Goal: Answer question/provide support

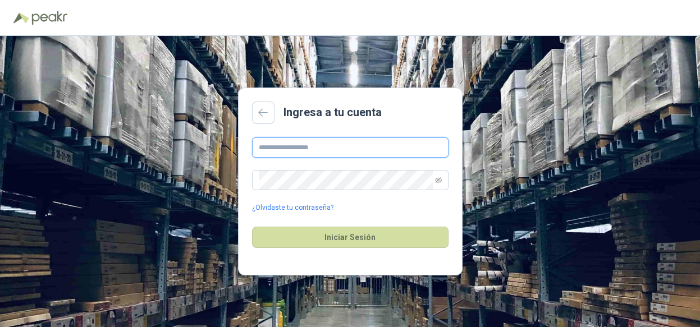
click at [322, 149] on input "text" at bounding box center [350, 147] width 196 height 20
click at [265, 148] on input "text" at bounding box center [350, 147] width 196 height 20
type input "**********"
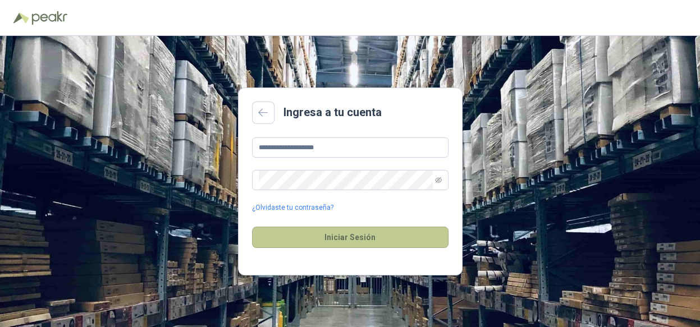
click at [296, 227] on button "Iniciar Sesión" at bounding box center [350, 237] width 196 height 21
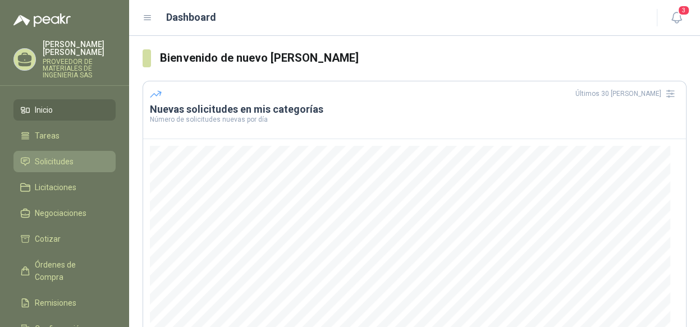
click at [45, 157] on span "Solicitudes" at bounding box center [54, 161] width 39 height 12
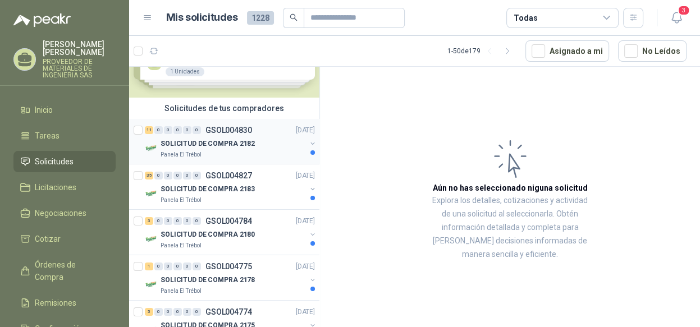
scroll to position [56, 0]
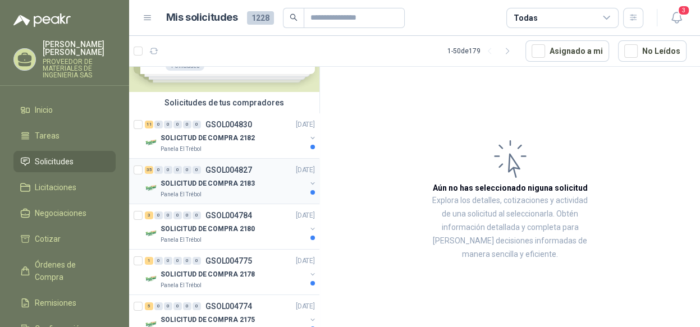
click at [308, 183] on button "button" at bounding box center [312, 183] width 9 height 9
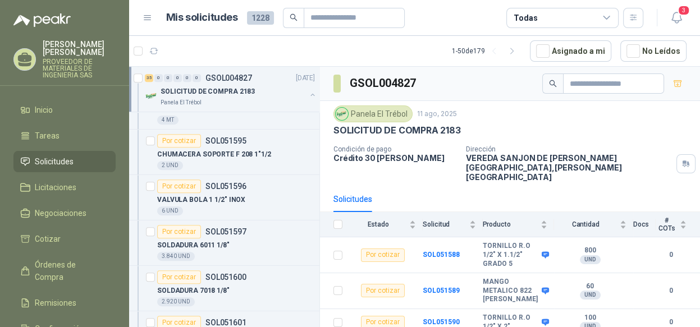
scroll to position [393, 0]
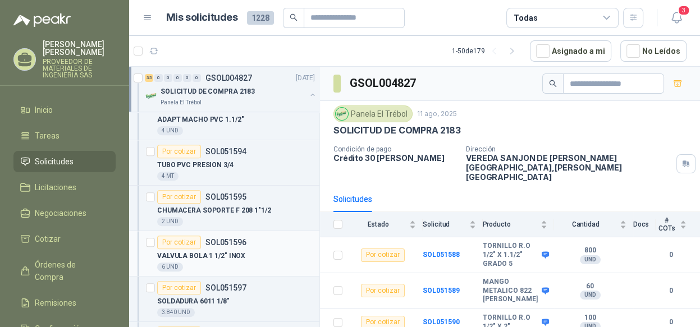
click at [232, 244] on p "SOL051596" at bounding box center [225, 242] width 41 height 8
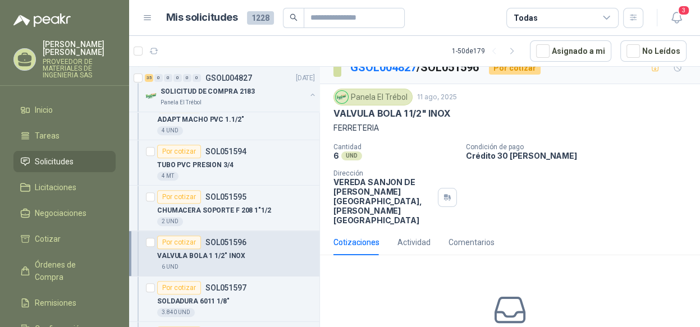
scroll to position [56, 0]
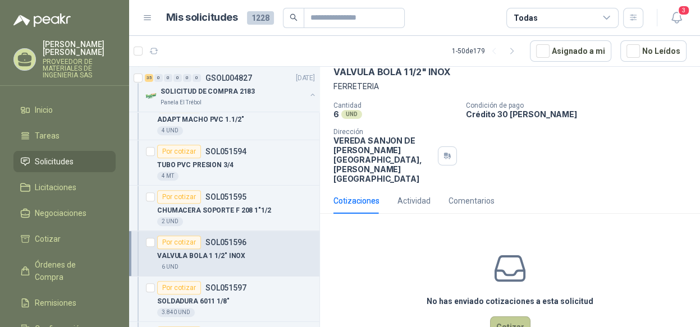
click at [498, 316] on button "Cotizar" at bounding box center [510, 326] width 40 height 21
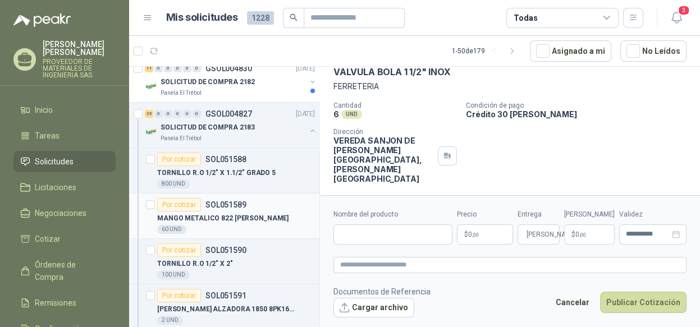
scroll to position [0, 0]
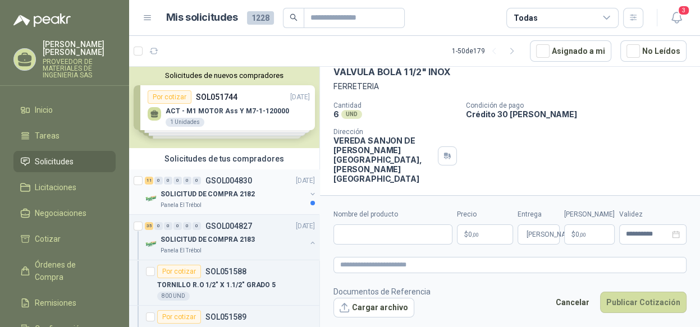
click at [308, 190] on button "button" at bounding box center [312, 194] width 9 height 9
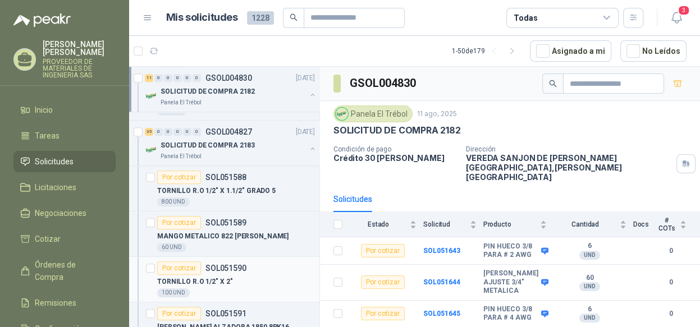
scroll to position [561, 0]
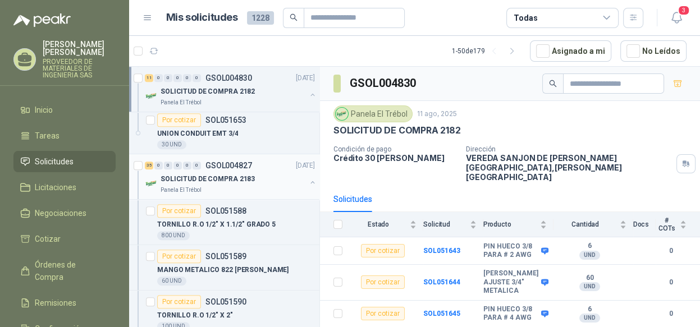
click at [308, 182] on button "button" at bounding box center [312, 182] width 9 height 9
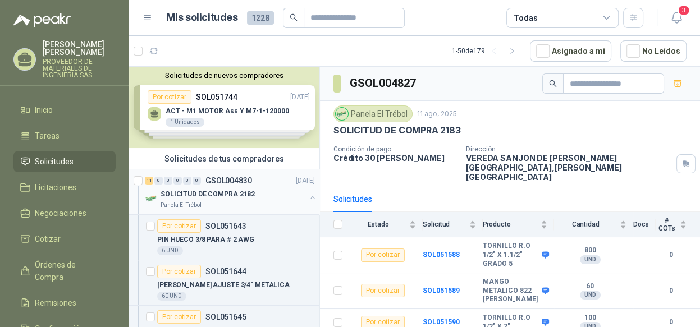
click at [308, 200] on button "button" at bounding box center [312, 197] width 9 height 9
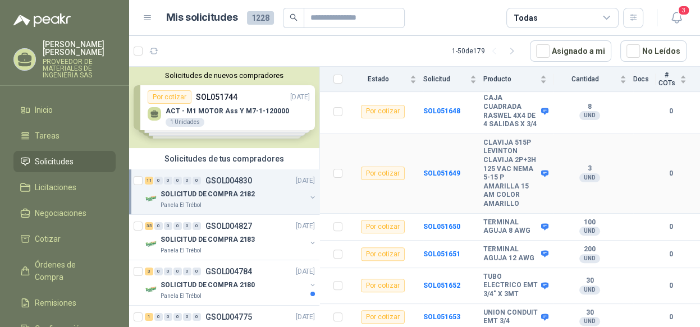
scroll to position [410, 0]
click at [308, 244] on button "button" at bounding box center [312, 242] width 9 height 9
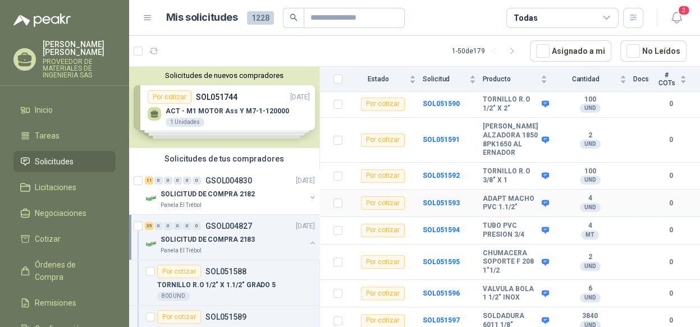
scroll to position [224, 0]
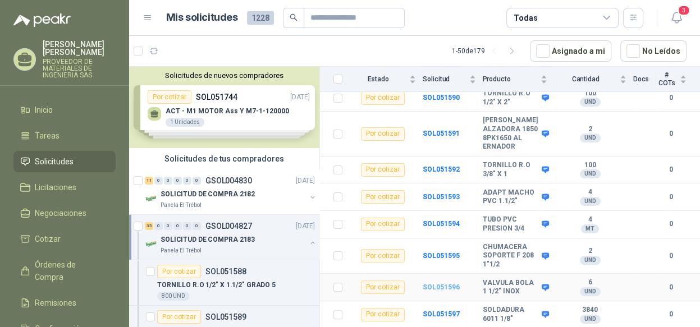
click at [438, 283] on b "SOL051596" at bounding box center [441, 287] width 37 height 8
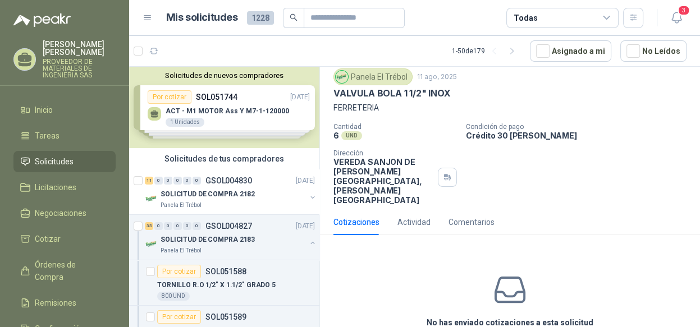
scroll to position [56, 0]
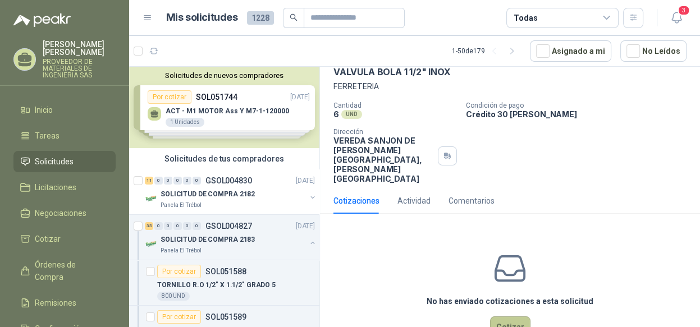
click at [506, 316] on button "Cotizar" at bounding box center [510, 326] width 40 height 21
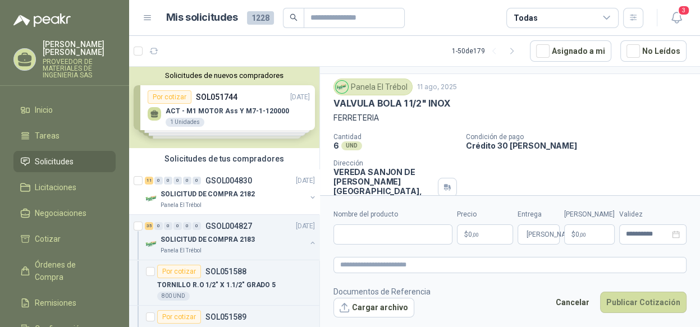
scroll to position [0, 0]
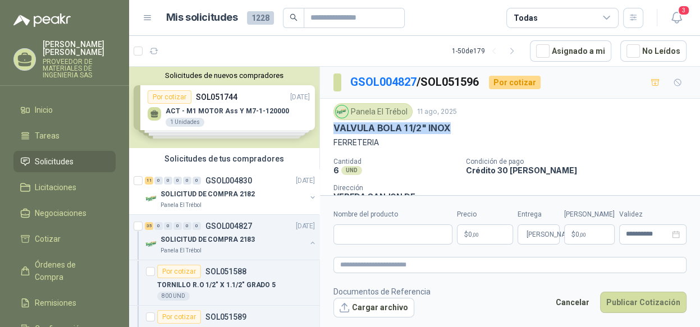
drag, startPoint x: 448, startPoint y: 127, endPoint x: 331, endPoint y: 126, distance: 117.3
click at [331, 126] on div "Panela El Trébol 11 ago, 2025 VALVULA BOLA 1 1/2" INOX FERRETERIA Cantidad 6 UN…" at bounding box center [510, 171] width 380 height 145
copy p "VALVULA BOLA 1 1/2" INOX"
click at [368, 232] on input "Nombre del producto" at bounding box center [392, 234] width 119 height 20
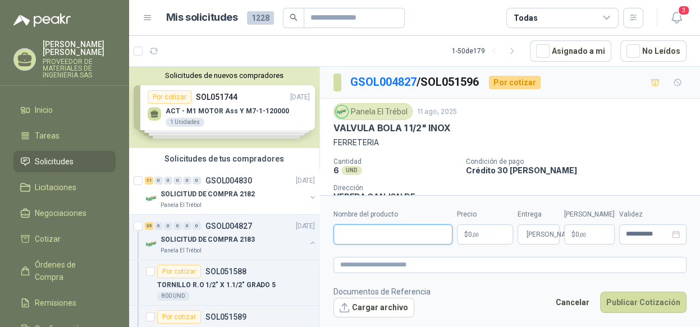
paste input "**********"
type input "**********"
click at [505, 237] on p "$ 0 ,00" at bounding box center [485, 234] width 56 height 20
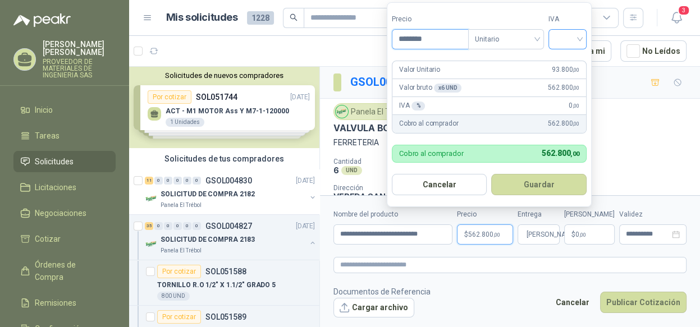
type input "********"
click at [565, 39] on input "search" at bounding box center [567, 38] width 25 height 17
click at [565, 59] on div "19%" at bounding box center [569, 63] width 21 height 12
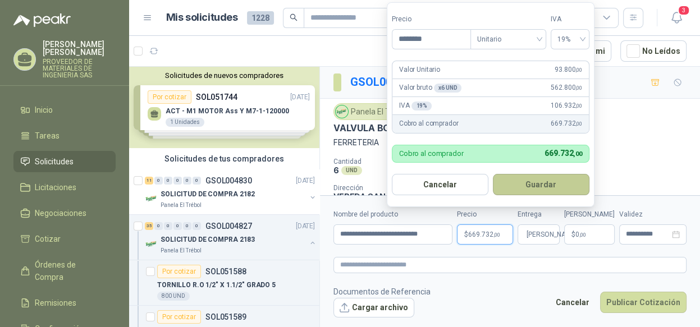
click at [520, 182] on button "Guardar" at bounding box center [541, 184] width 97 height 21
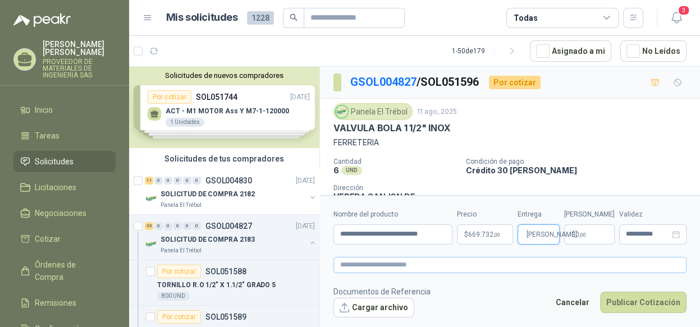
type input "*"
click at [530, 265] on textarea at bounding box center [509, 265] width 353 height 16
click at [621, 302] on button "Publicar Cotización" at bounding box center [643, 302] width 86 height 21
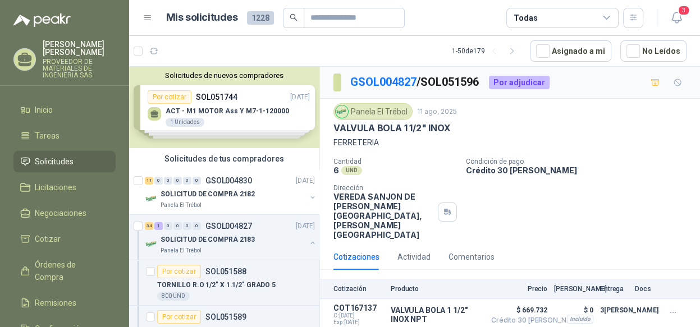
click at [86, 75] on p "PROVEEDOR DE MATERIALES DE INGENIERIA SAS" at bounding box center [79, 68] width 73 height 20
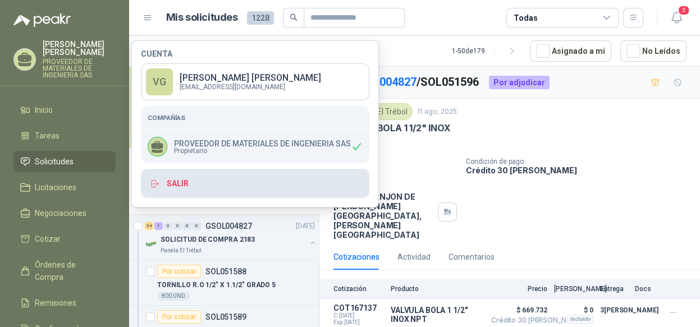
click at [200, 181] on button "Salir" at bounding box center [255, 183] width 228 height 29
